Goal: Information Seeking & Learning: Learn about a topic

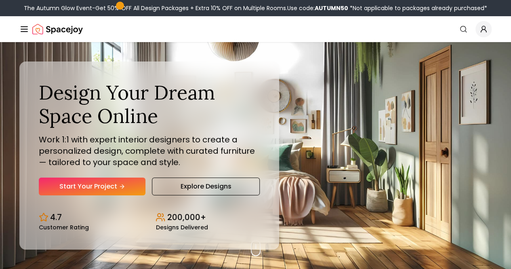
click at [0, 0] on link "How It Works" at bounding box center [0, 0] width 0 height 0
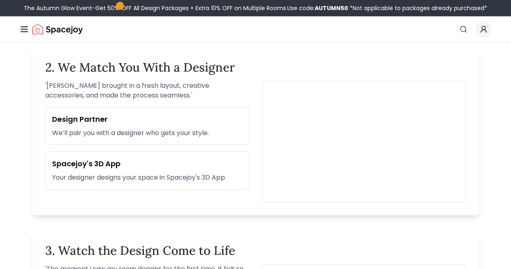
scroll to position [454, 0]
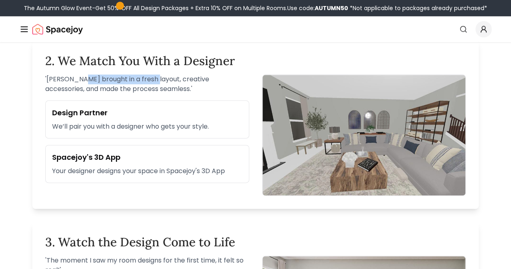
drag, startPoint x: 84, startPoint y: 81, endPoint x: 150, endPoint y: 80, distance: 65.9
click at [150, 80] on p "' Sarah brought in a fresh layout, creative accessories, and made the process s…" at bounding box center [147, 83] width 204 height 19
click at [141, 92] on p "' Sarah brought in a fresh layout, creative accessories, and made the process s…" at bounding box center [147, 83] width 204 height 19
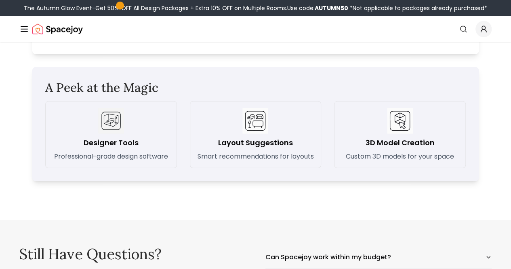
scroll to position [1153, 0]
click at [0, 0] on div "Room Designs Customer Stories Blogs Collections" at bounding box center [0, 0] width 0 height 0
click at [0, 0] on h6 "Collections" at bounding box center [0, 0] width 0 height 0
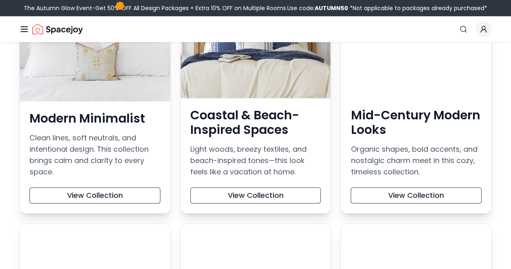
scroll to position [197, 0]
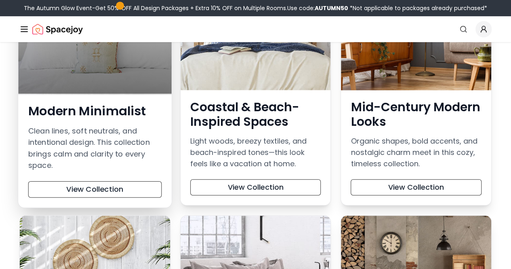
click at [138, 179] on div "Modern Minimalist Clean lines, soft neutrals, and intentional design. This coll…" at bounding box center [94, 150] width 153 height 114
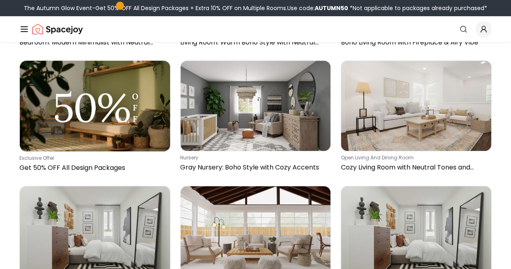
scroll to position [178, 0]
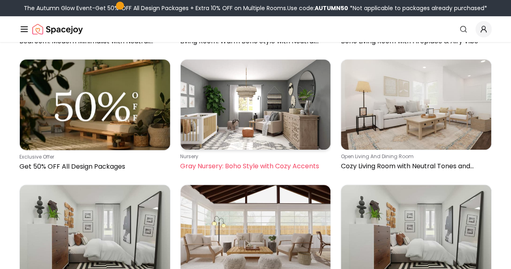
click at [222, 110] on img at bounding box center [256, 104] width 150 height 90
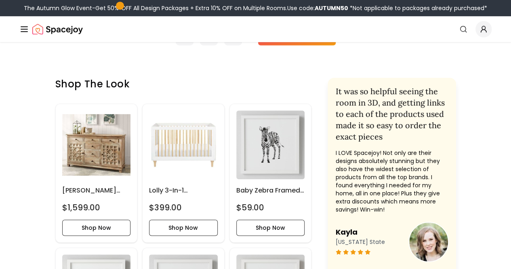
scroll to position [283, 0]
